Goal: Task Accomplishment & Management: Manage account settings

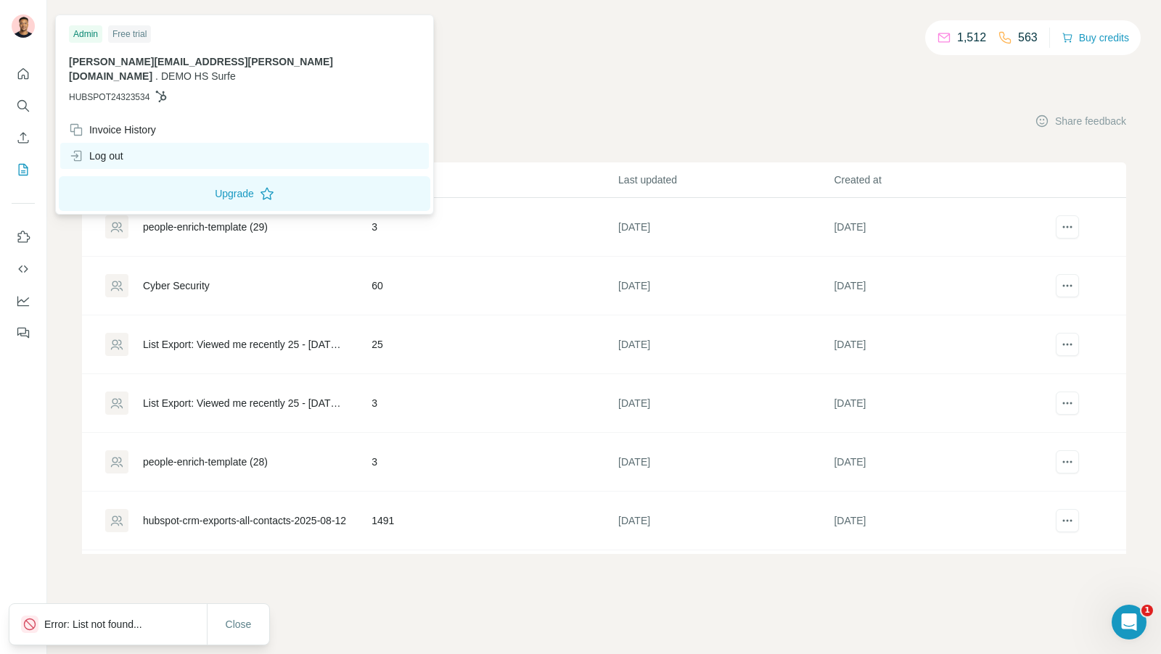
click at [123, 150] on div "Log out" at bounding box center [244, 156] width 368 height 26
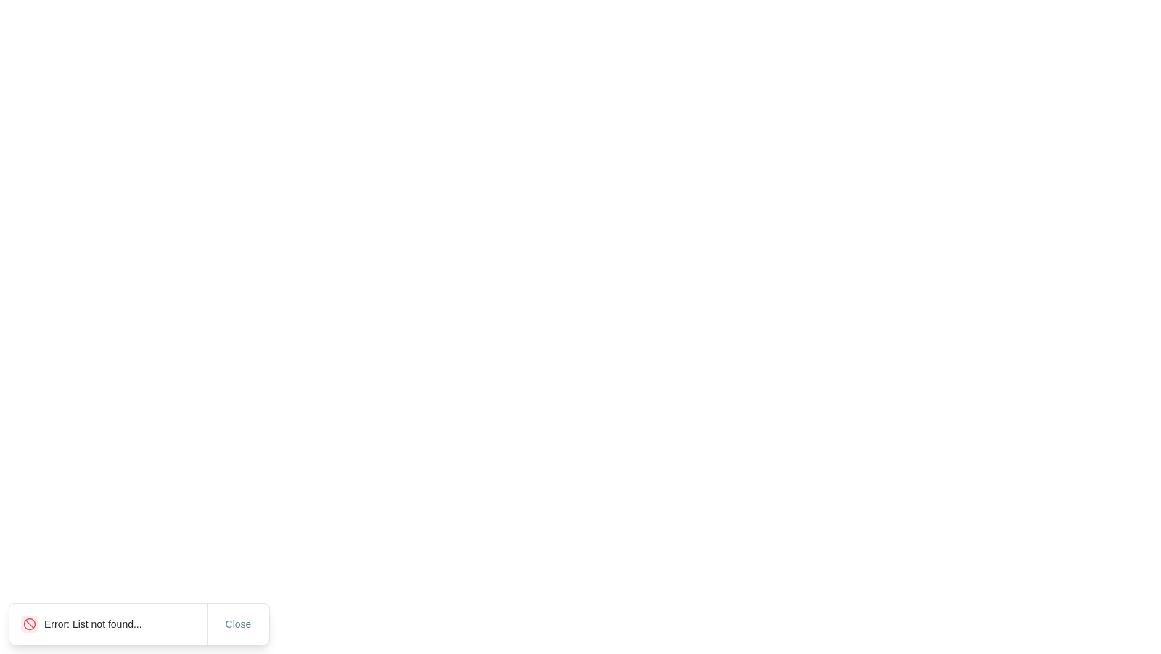
click at [123, 0] on html "Error: List not found... Close" at bounding box center [580, 0] width 1161 height 0
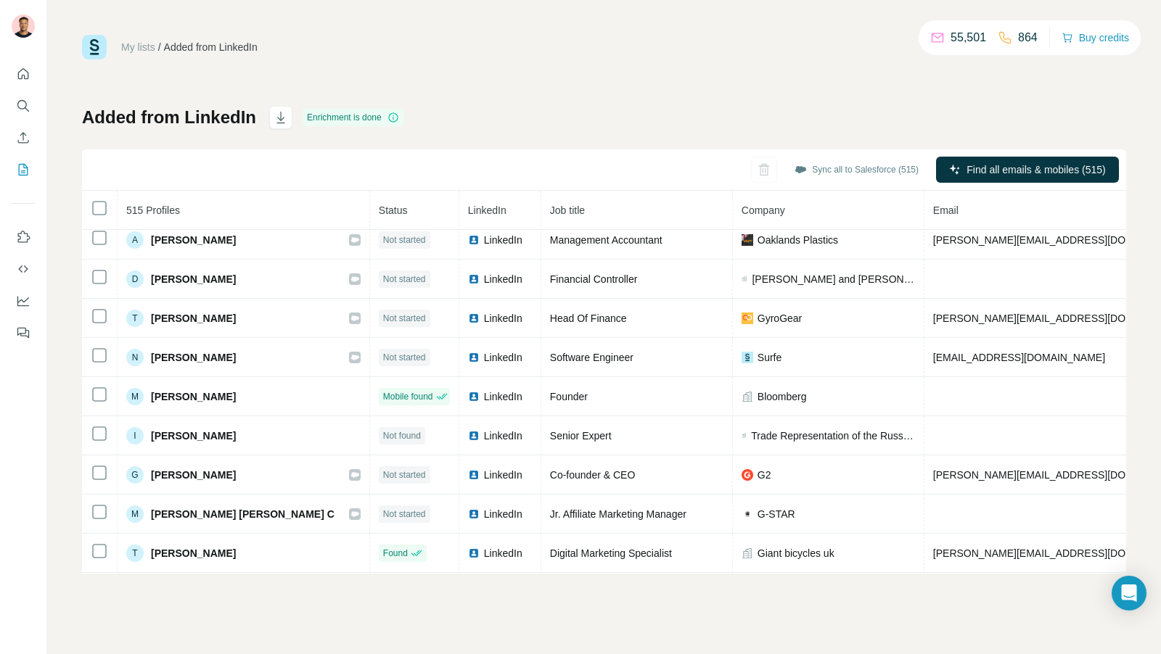
scroll to position [812, 0]
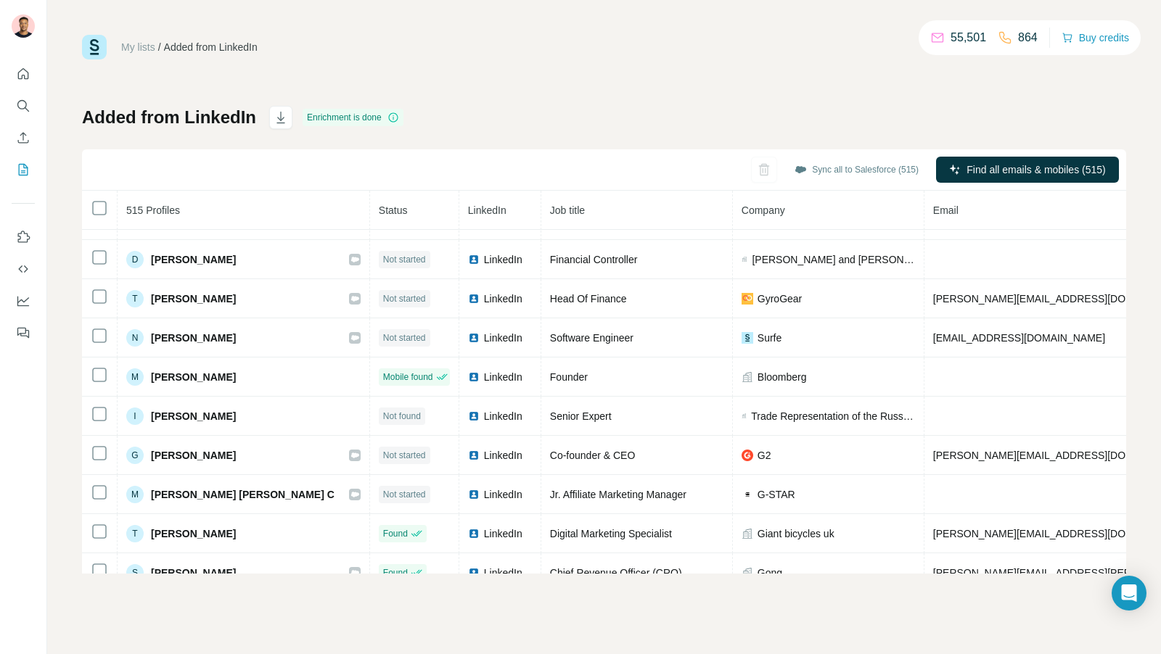
click at [170, 210] on span "515 Profiles" at bounding box center [153, 211] width 54 height 12
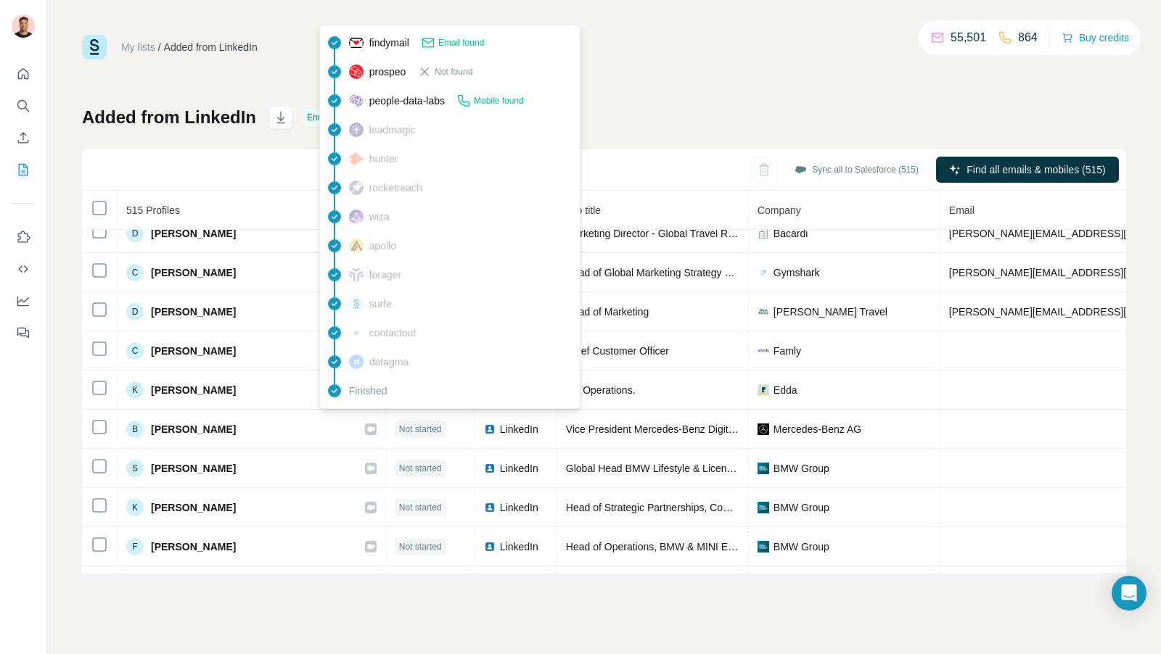
scroll to position [2682, 0]
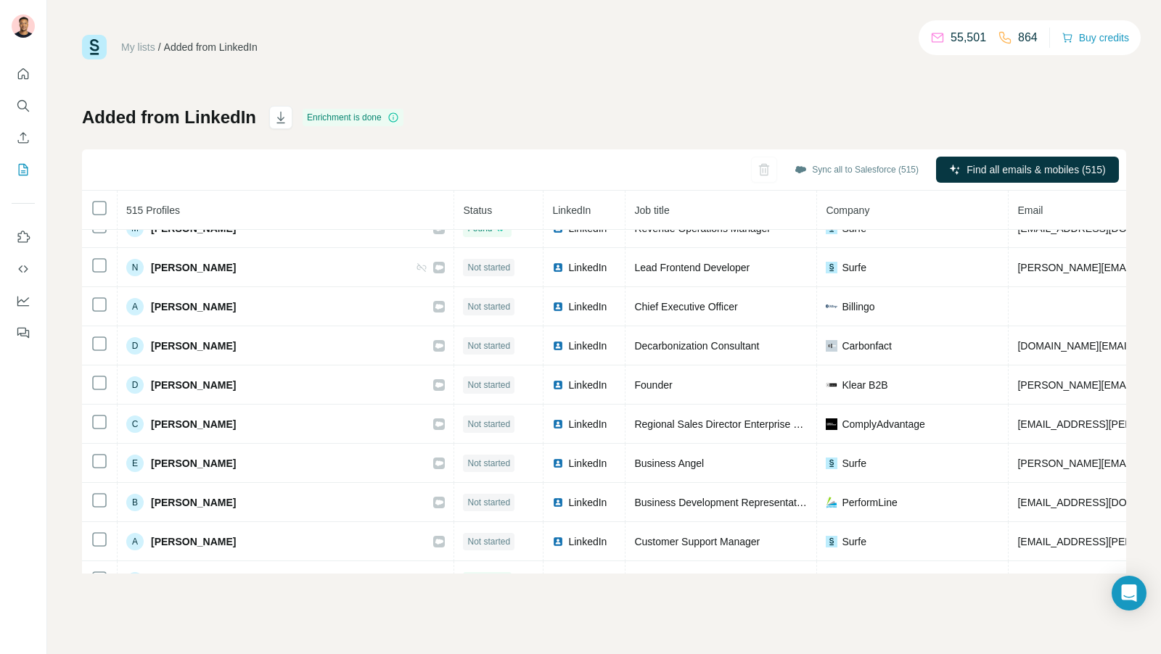
scroll to position [9754, 0]
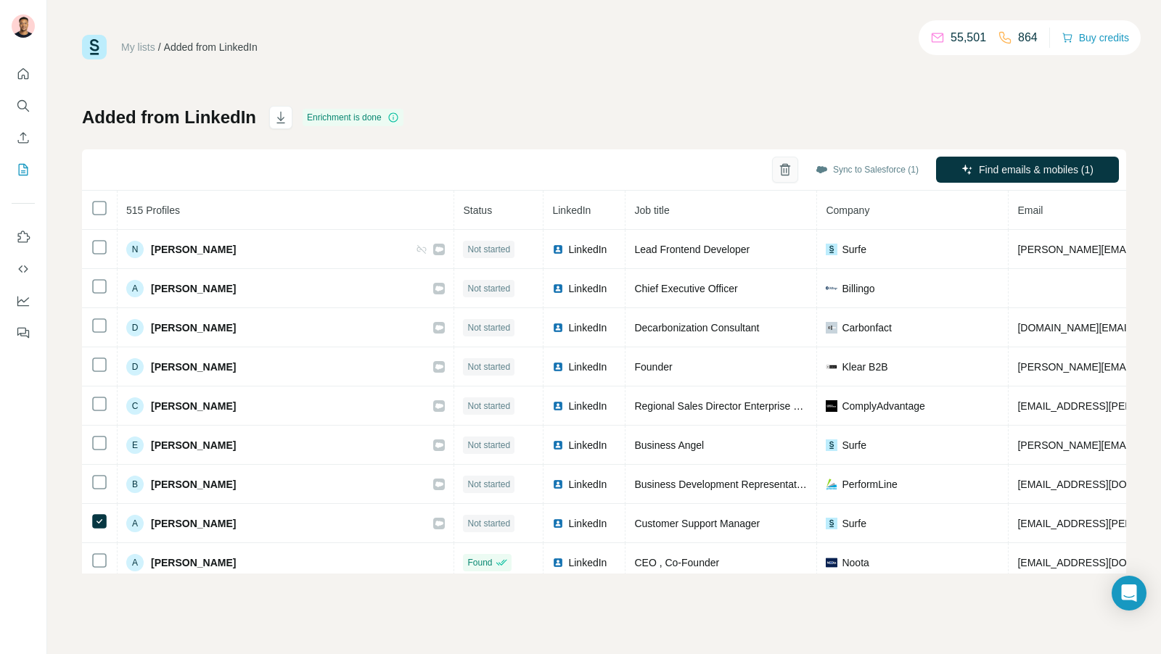
click at [778, 171] on icon "button" at bounding box center [785, 169] width 15 height 15
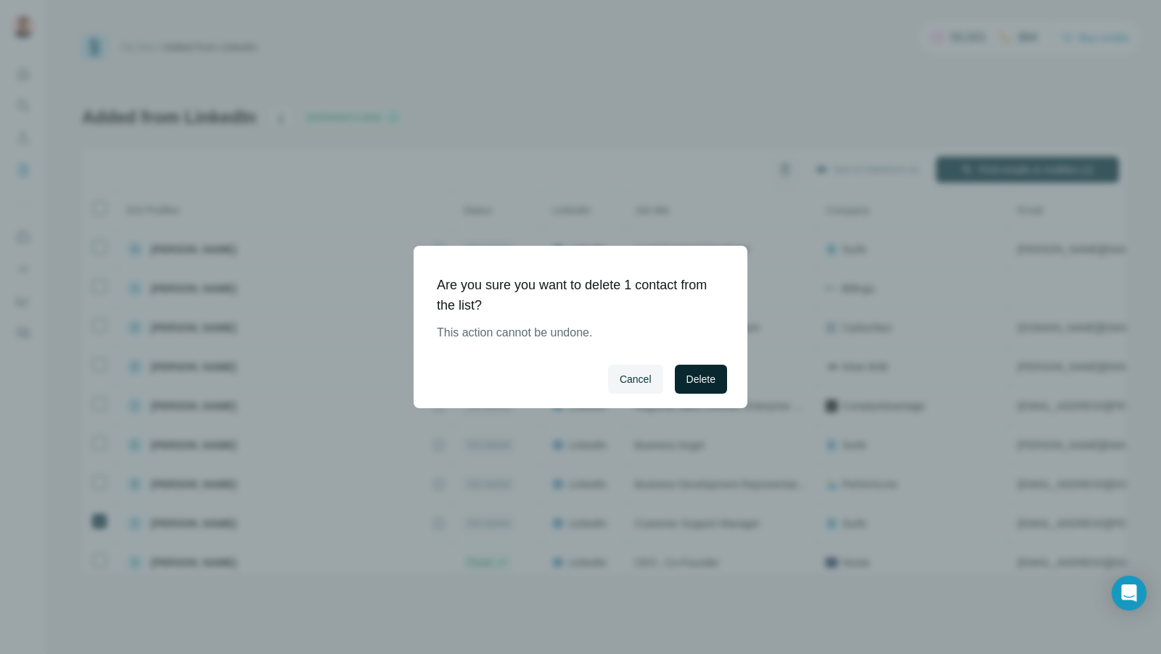
click at [713, 374] on span "Delete" at bounding box center [700, 379] width 29 height 15
